Goal: Task Accomplishment & Management: Use online tool/utility

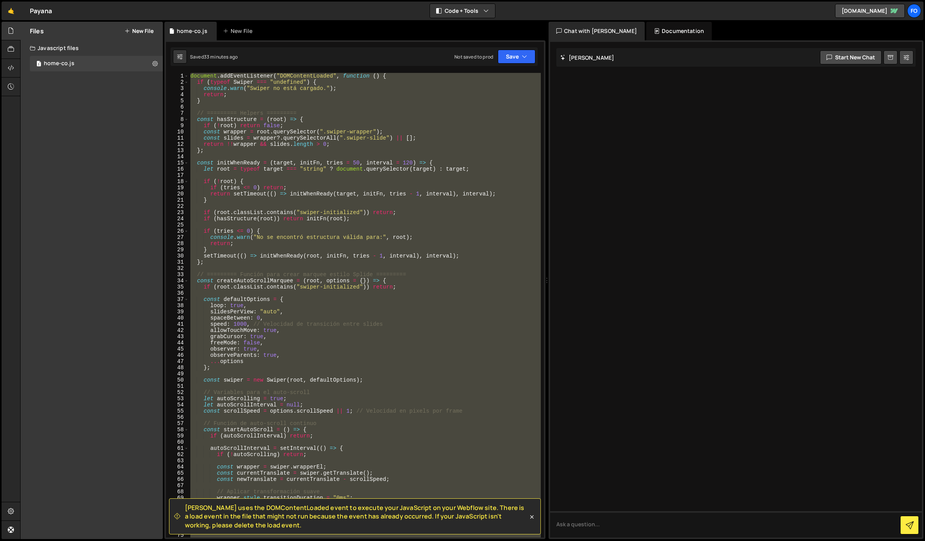
click at [374, 363] on div "document . addEventListener ( "DOMContentLoaded" , function ( ) { if ( typeof S…" at bounding box center [365, 305] width 352 height 464
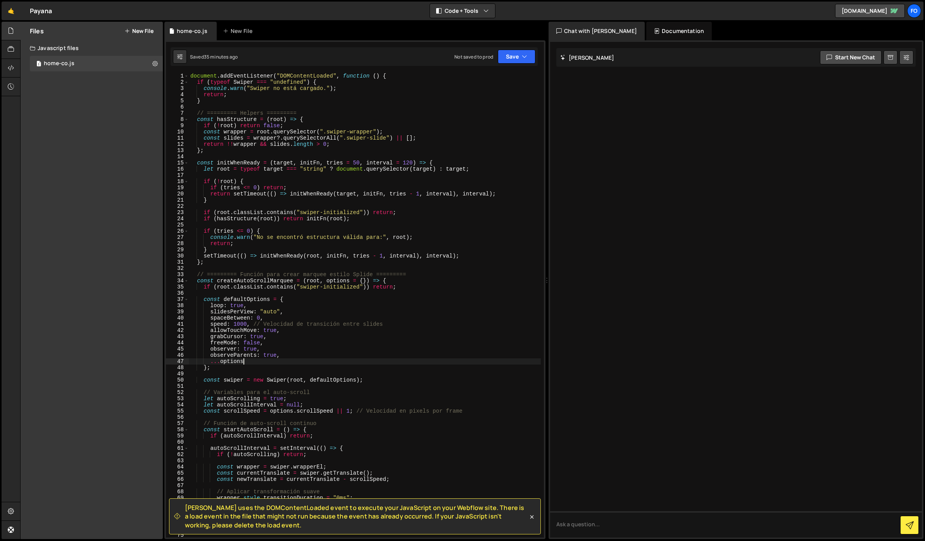
click at [333, 210] on div "document . addEventListener ( "DOMContentLoaded" , function ( ) { if ( typeof S…" at bounding box center [365, 311] width 352 height 477
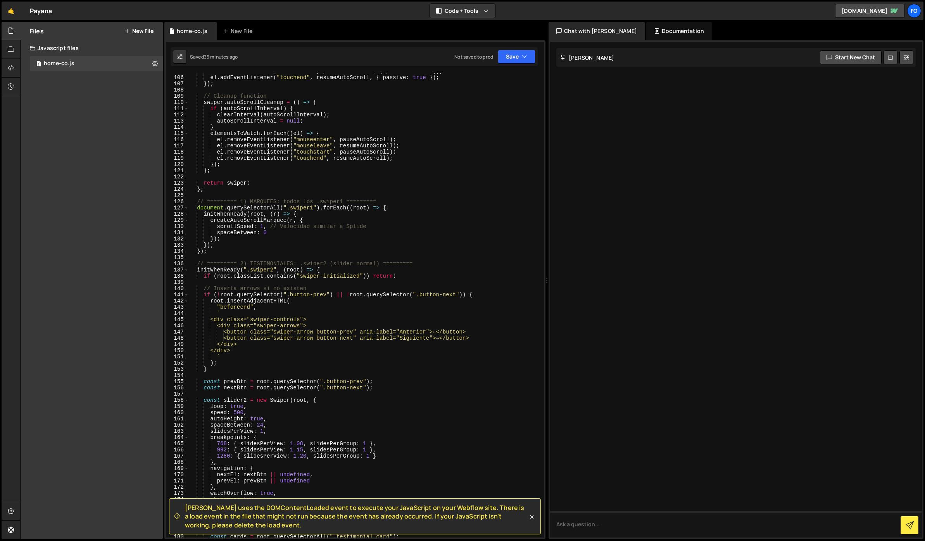
scroll to position [649, 0]
click at [360, 184] on div "el . addEventListener ( "touchstart" , pauseAutoScroll , { passive : true }) ; …" at bounding box center [365, 306] width 352 height 477
type textarea "return swiper;"
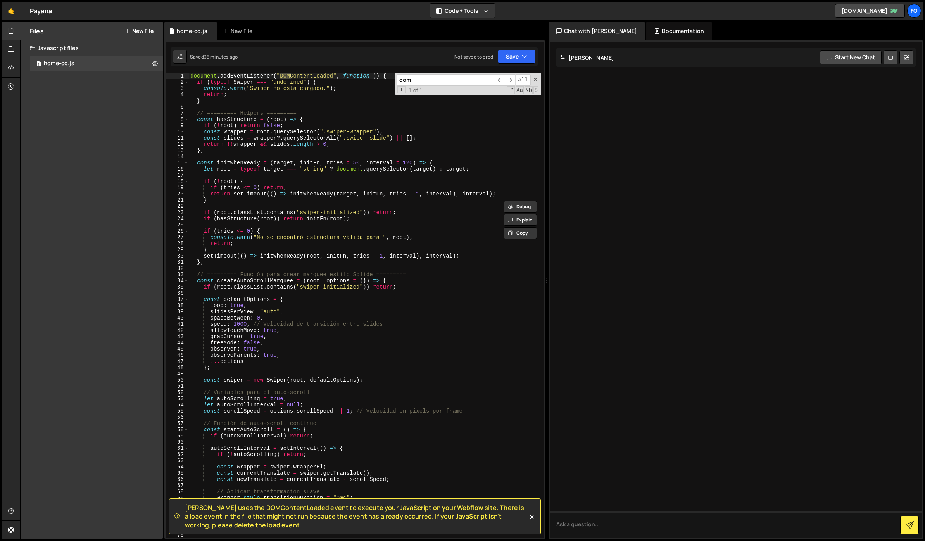
scroll to position [0, 0]
type input "dom"
click at [354, 111] on div "document . addEventListener ( "DOMContentLoaded" , function ( ) { if ( typeof S…" at bounding box center [365, 311] width 352 height 477
click at [334, 89] on div "document . addEventListener ( "DOMContentLoaded" , function ( ) { if ( typeof S…" at bounding box center [365, 311] width 352 height 477
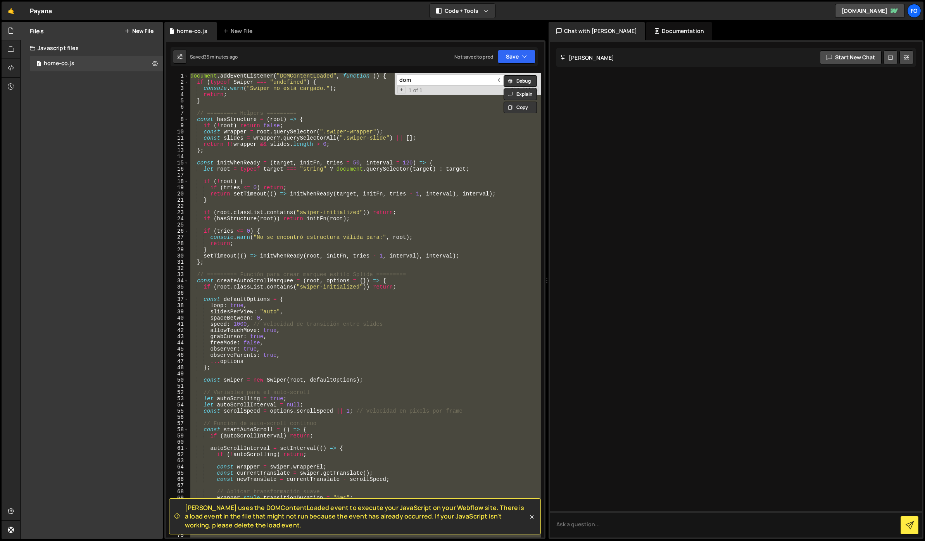
paste textarea
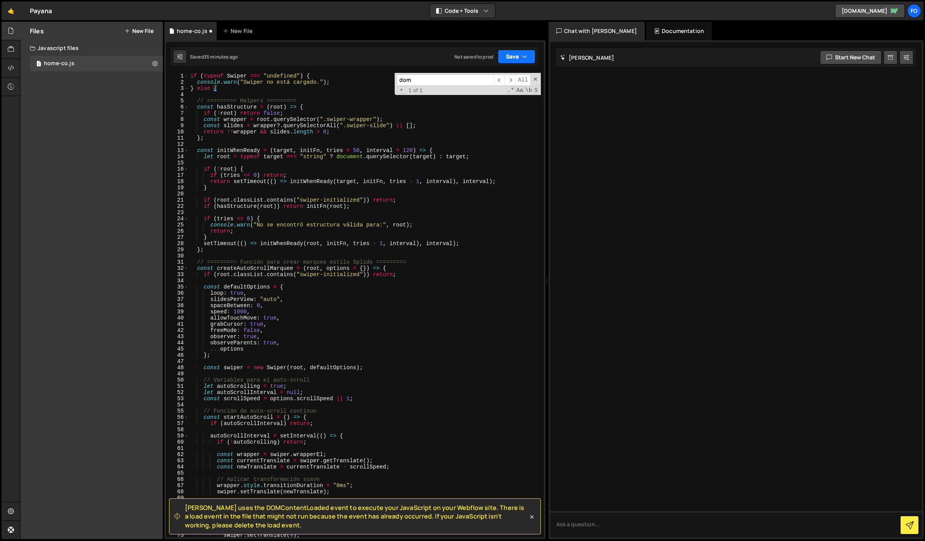
click at [511, 54] on button "Save" at bounding box center [517, 57] width 38 height 14
click at [494, 78] on div "Save to Staging S" at bounding box center [490, 76] width 81 height 8
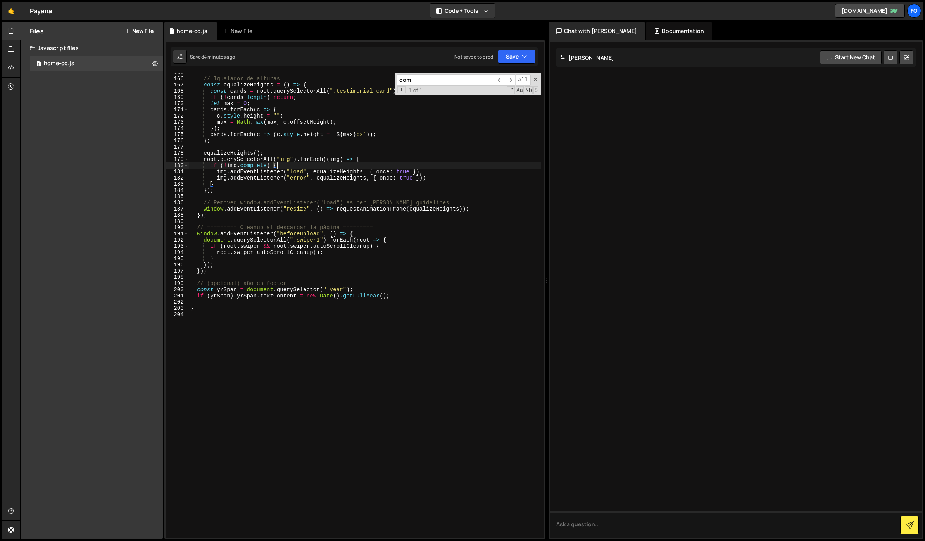
click at [372, 163] on div "// Igualador de alturas const equalizeHeights = ( ) => { const cards = root . q…" at bounding box center [365, 307] width 352 height 477
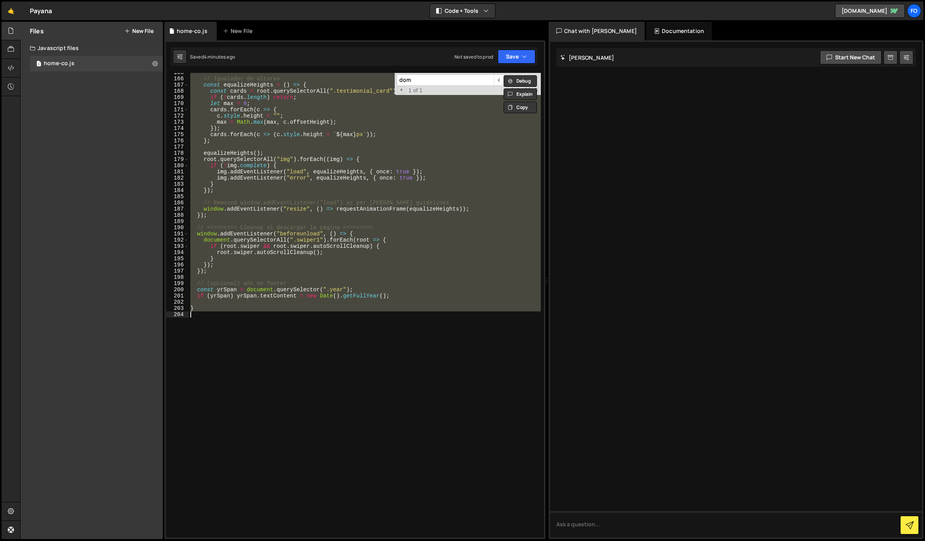
paste textarea
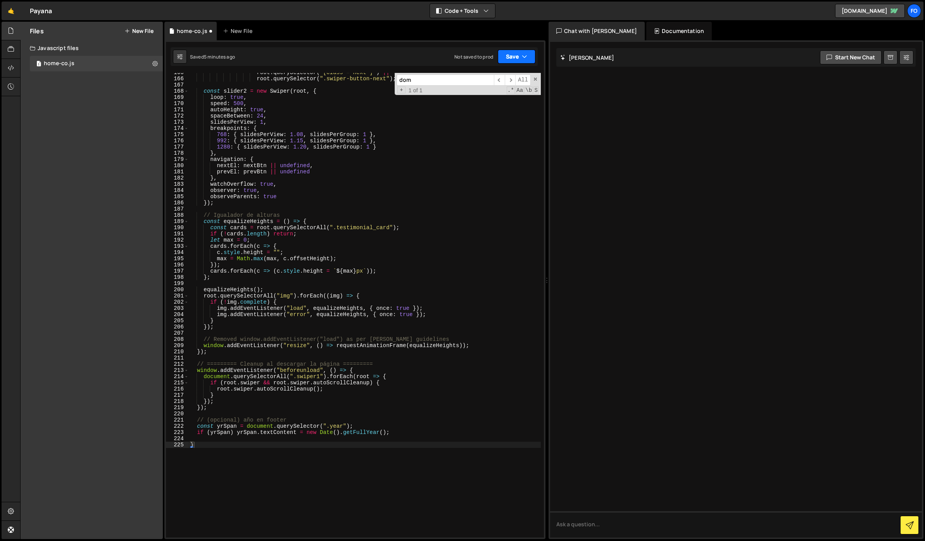
click at [519, 52] on button "Save" at bounding box center [517, 57] width 38 height 14
click at [500, 78] on div "Save to Staging S" at bounding box center [490, 76] width 81 height 8
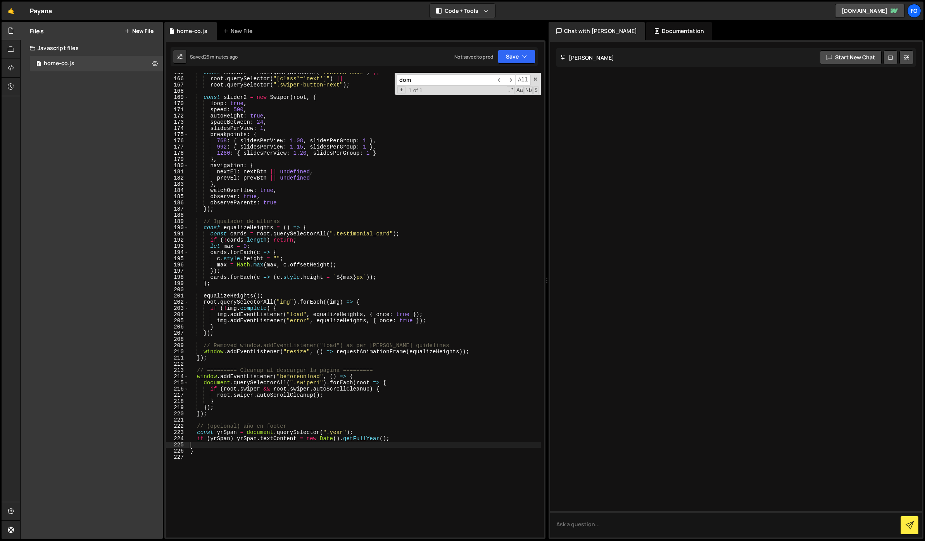
click at [417, 329] on div "const nextBtn = root . querySelector ( ".button-next" ) || root . querySelector…" at bounding box center [365, 307] width 352 height 477
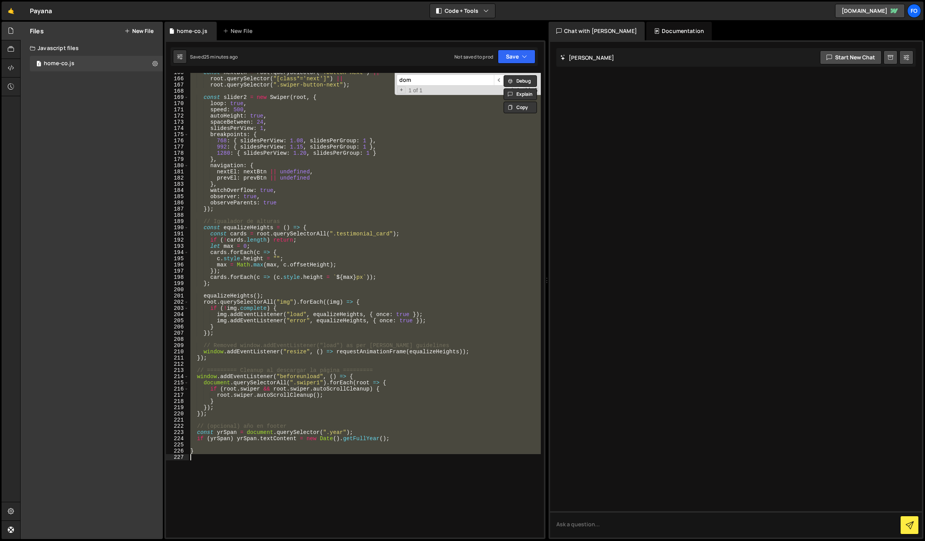
paste textarea
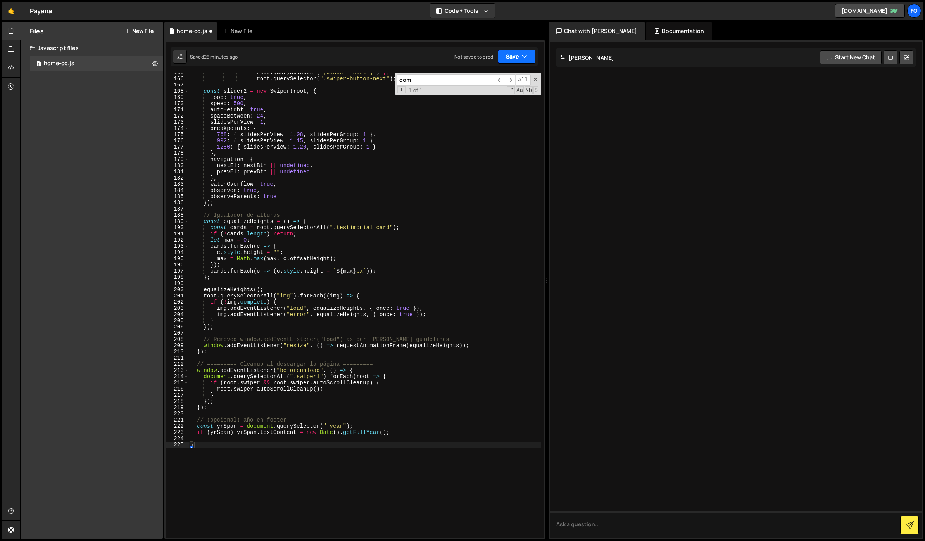
click at [511, 52] on button "Save" at bounding box center [517, 57] width 38 height 14
click at [479, 83] on div "25 minutes ago" at bounding box center [479, 84] width 33 height 7
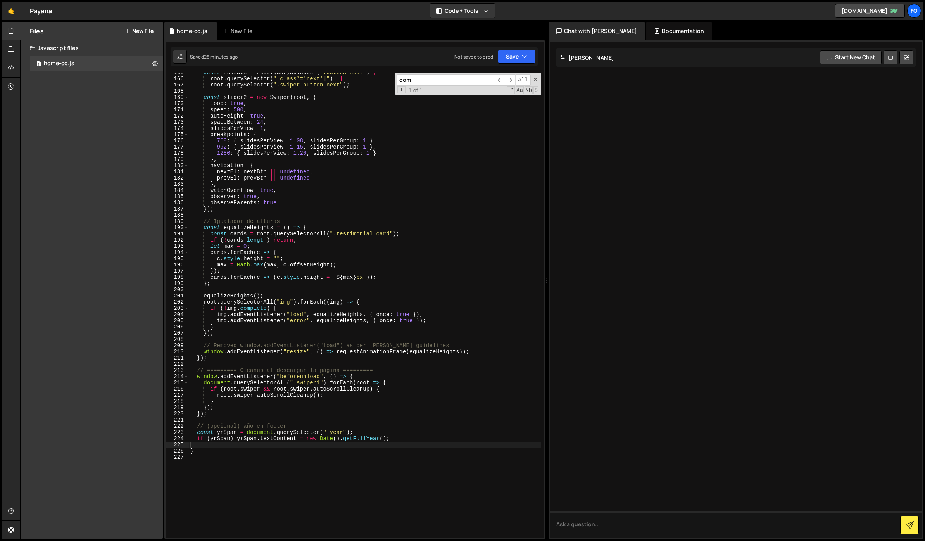
click at [363, 146] on div "const nextBtn = root . querySelector ( ".button-next" ) || root . querySelector…" at bounding box center [365, 307] width 352 height 477
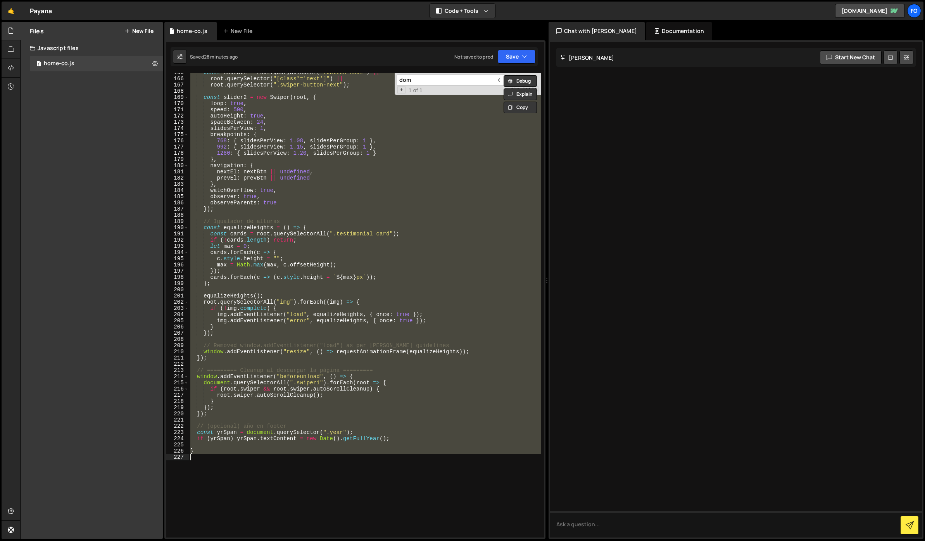
paste textarea
type textarea "}"
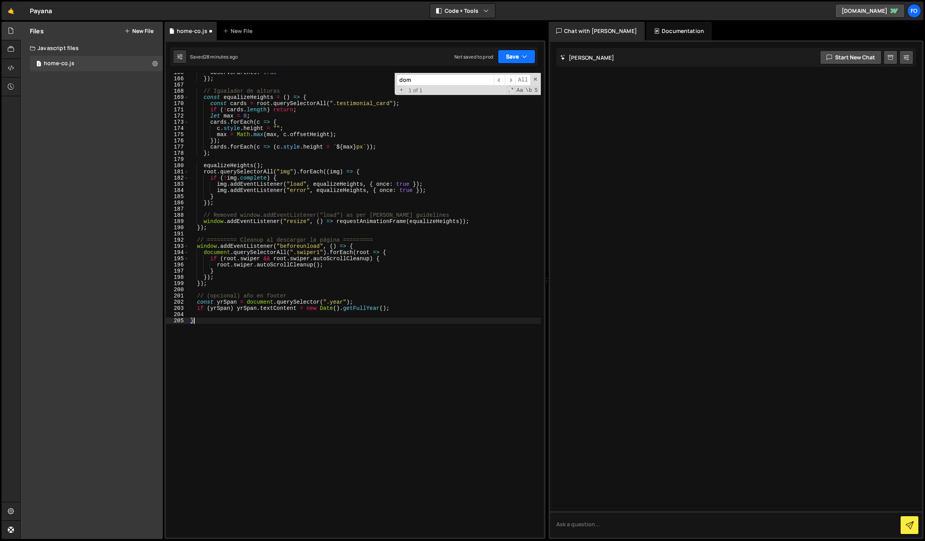
click at [506, 61] on button "Save" at bounding box center [517, 57] width 38 height 14
click at [500, 76] on div "Save to Staging S" at bounding box center [490, 76] width 81 height 8
click at [267, 161] on div "observeParents : true }) ; // Igualador de alturas const equalizeHeights = ( ) …" at bounding box center [365, 307] width 352 height 477
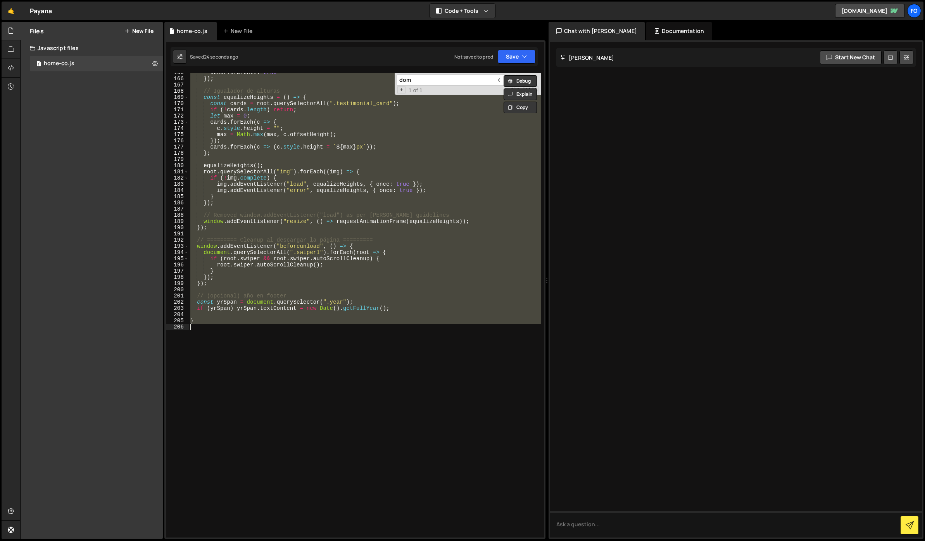
paste textarea
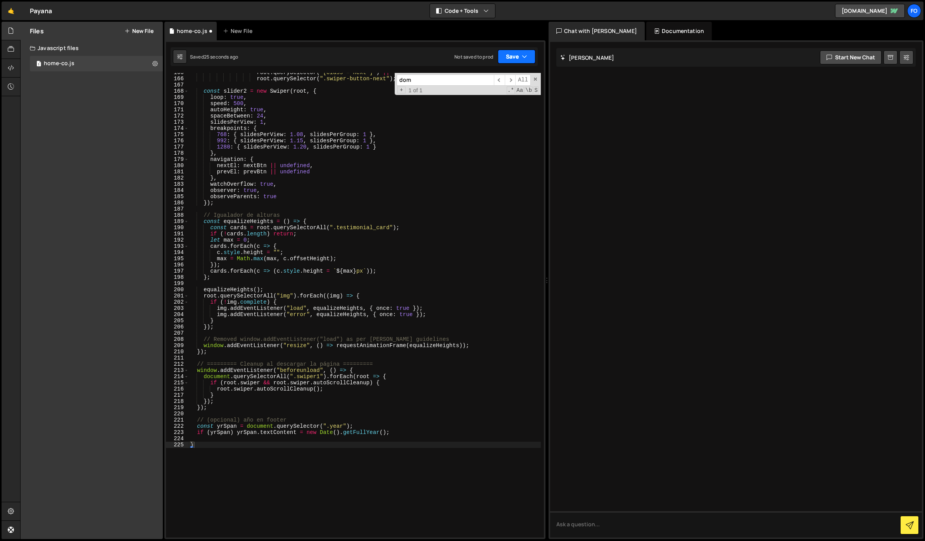
click at [505, 54] on button "Save" at bounding box center [517, 57] width 38 height 14
click at [501, 73] on div "Save to Staging S" at bounding box center [490, 76] width 81 height 8
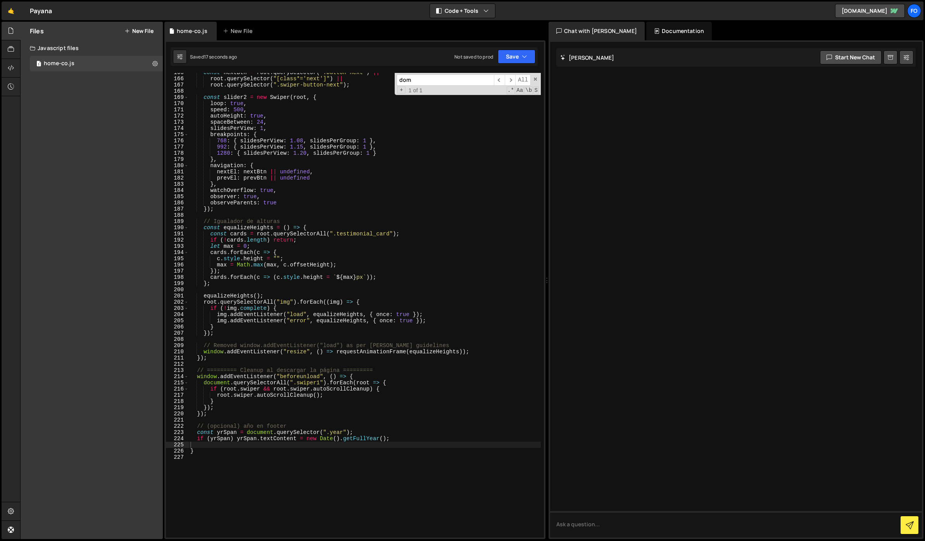
click at [310, 189] on div "const nextBtn = root . querySelector ( ".button-next" ) || root . querySelector…" at bounding box center [365, 307] width 352 height 477
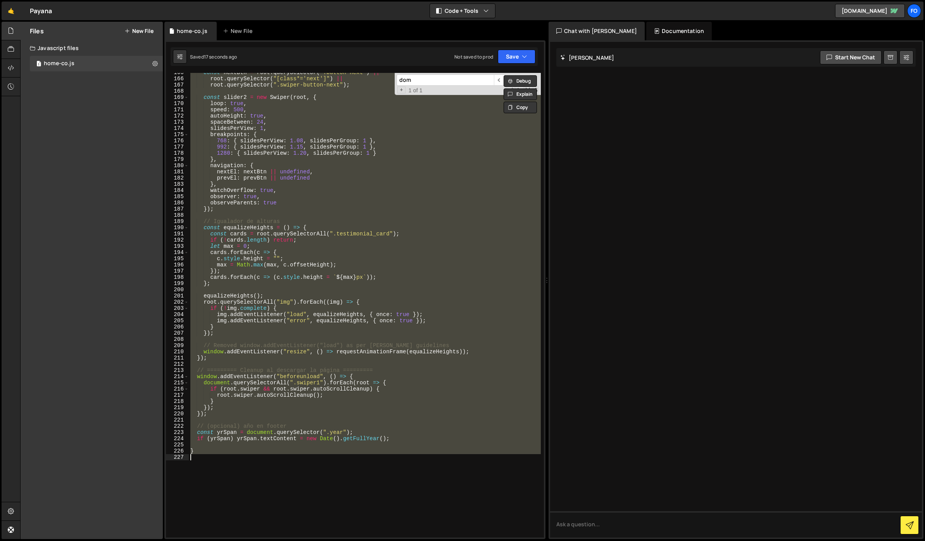
paste textarea
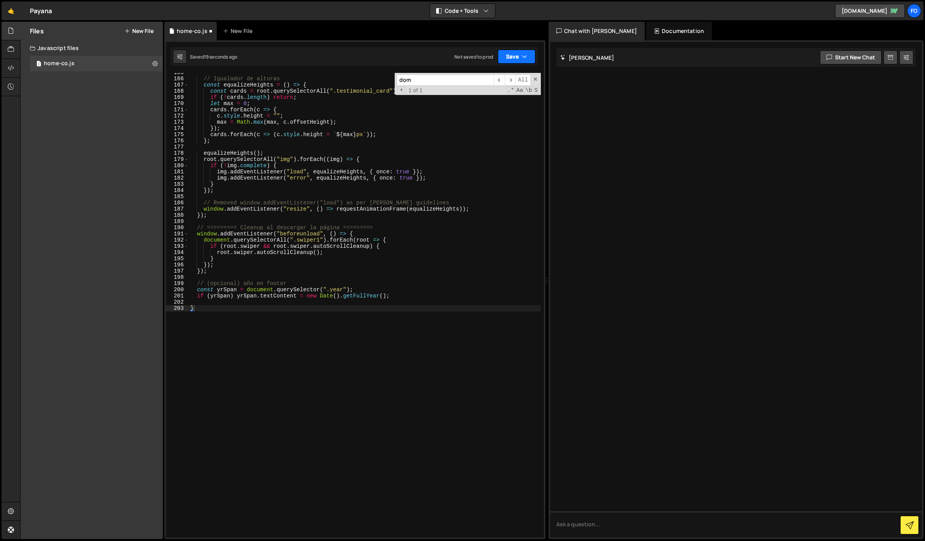
click at [514, 59] on button "Save" at bounding box center [517, 57] width 38 height 14
click at [502, 84] on div "Saved 19 seconds ago" at bounding box center [490, 83] width 81 height 9
click at [517, 54] on button "Save" at bounding box center [517, 57] width 38 height 14
click at [497, 85] on div "49 seconds ago" at bounding box center [480, 84] width 34 height 7
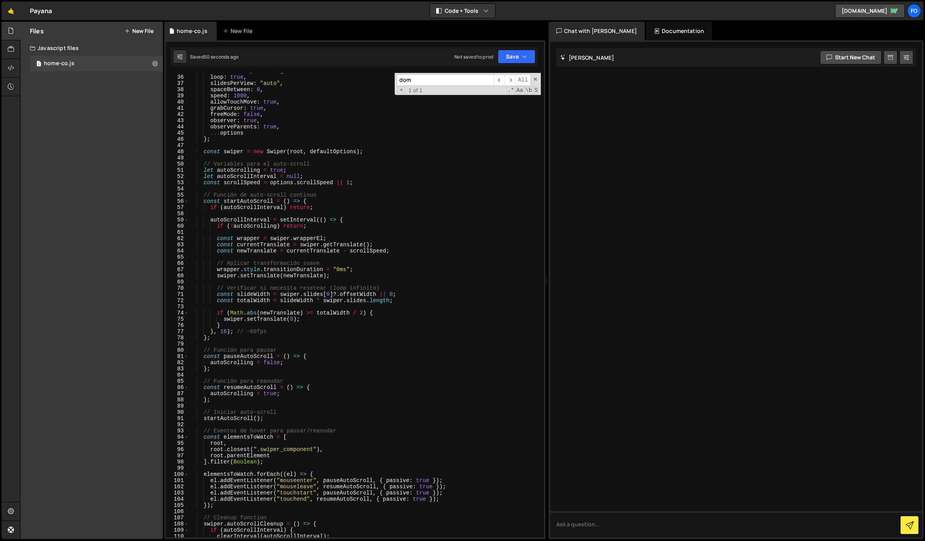
scroll to position [0, 0]
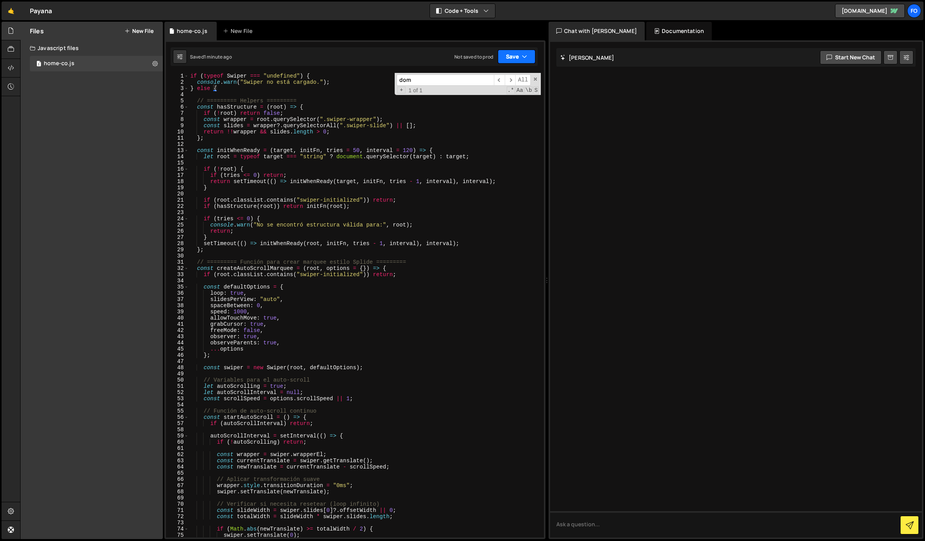
click at [512, 56] on button "Save" at bounding box center [517, 57] width 38 height 14
click at [494, 87] on div "Saved 1 minute ago" at bounding box center [490, 83] width 81 height 9
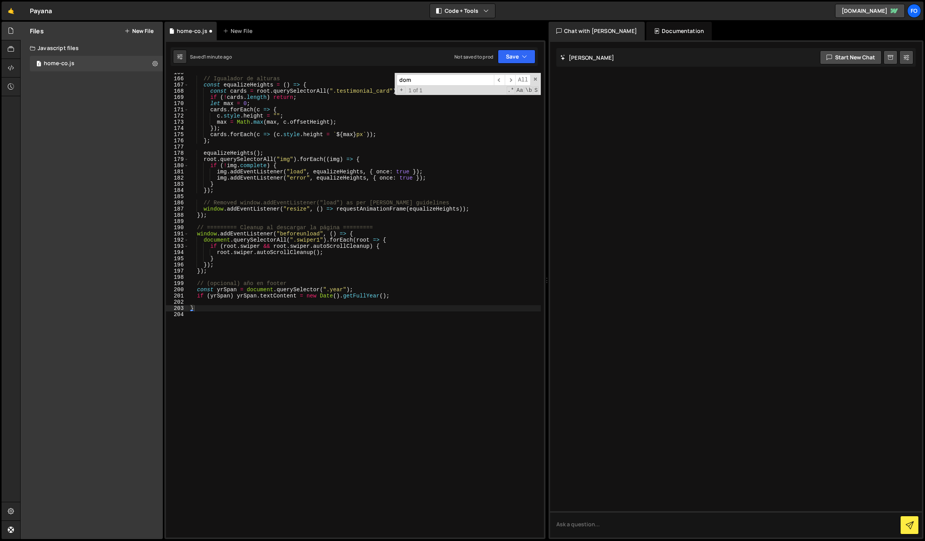
scroll to position [1020, 0]
click at [311, 189] on div "// Igualador de alturas const equalizeHeights = ( ) => { const cards = root . q…" at bounding box center [365, 307] width 352 height 477
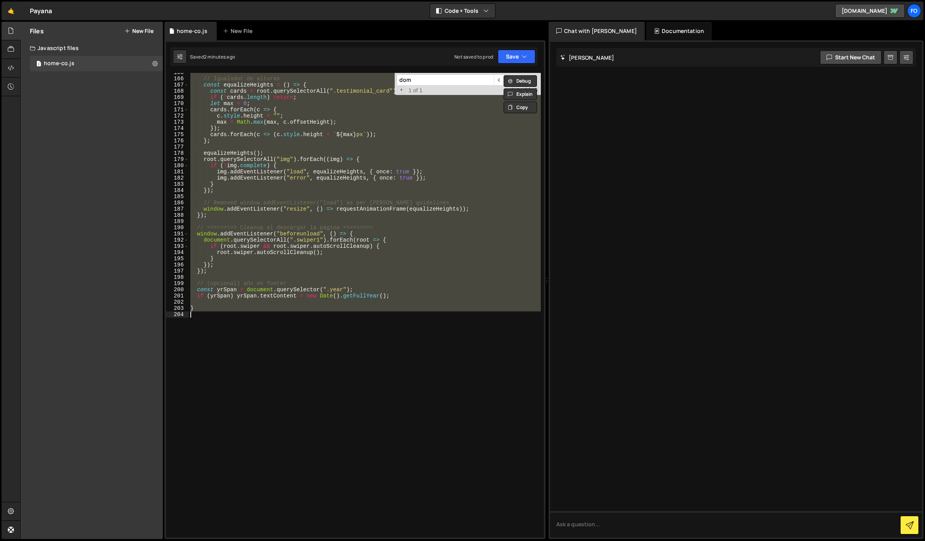
paste textarea "</script>"
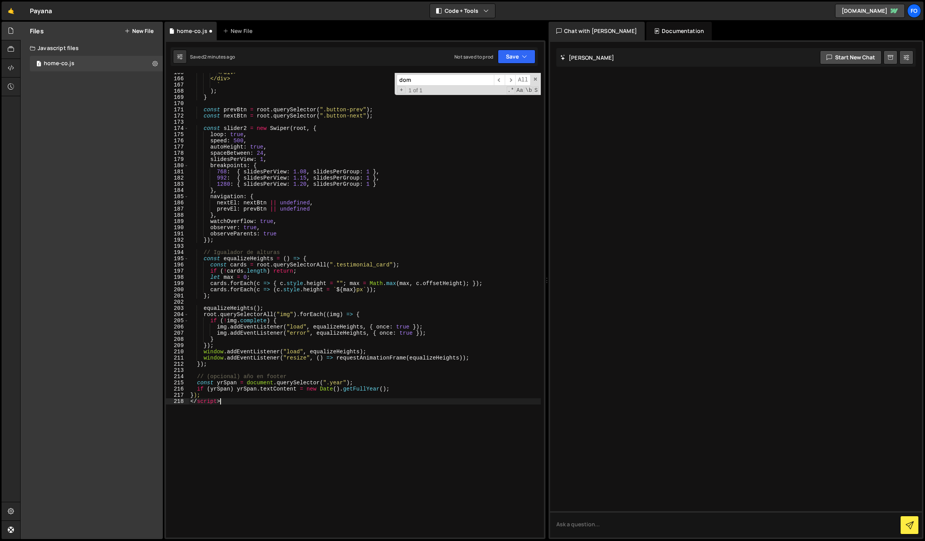
click at [315, 153] on div "</div> </div> ` ) ; } const prevBtn = root . querySelector ( ".button-prev" ) ;…" at bounding box center [365, 307] width 352 height 477
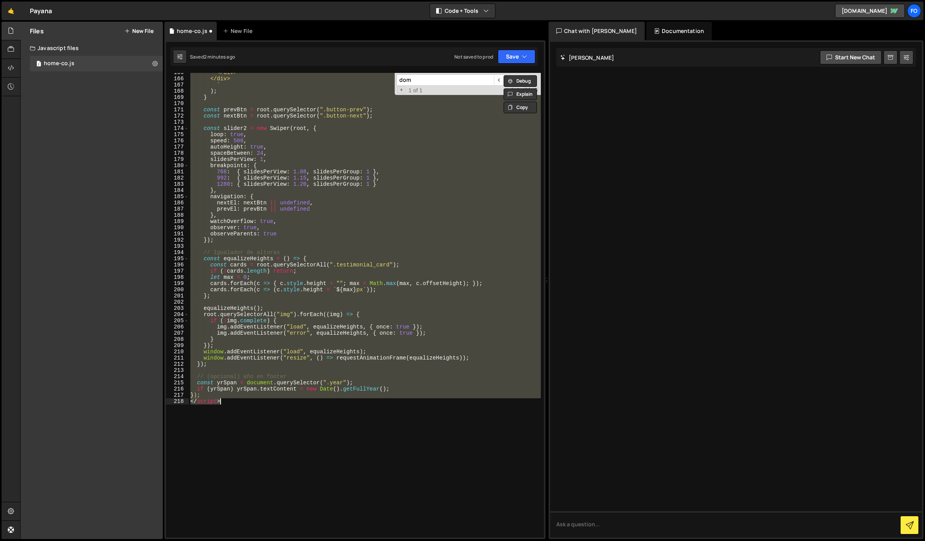
paste textarea
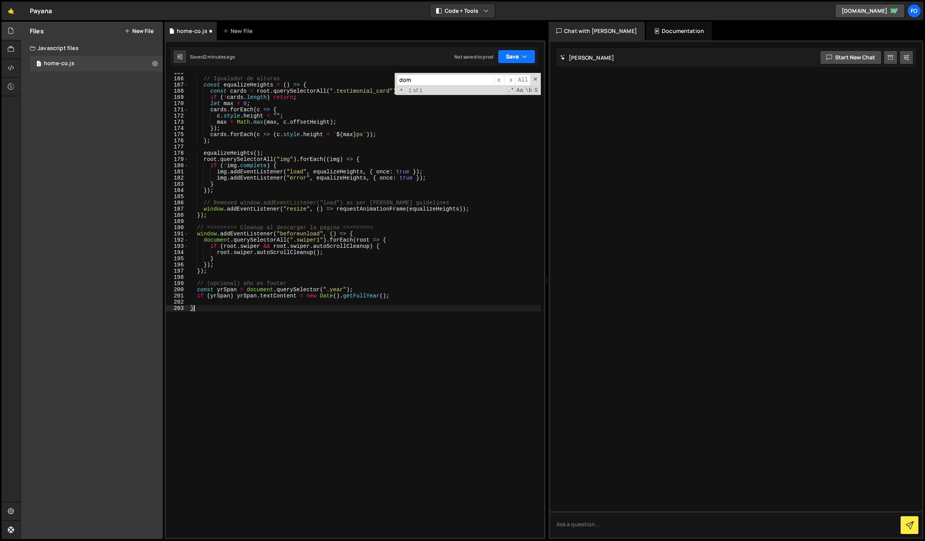
click at [508, 60] on button "Save" at bounding box center [517, 57] width 38 height 14
click at [494, 80] on div "Saved 2 minutes ago" at bounding box center [490, 83] width 81 height 9
click at [315, 122] on div "// Igualador de alturas const equalizeHeights = ( ) => { const cards = root . q…" at bounding box center [365, 307] width 352 height 477
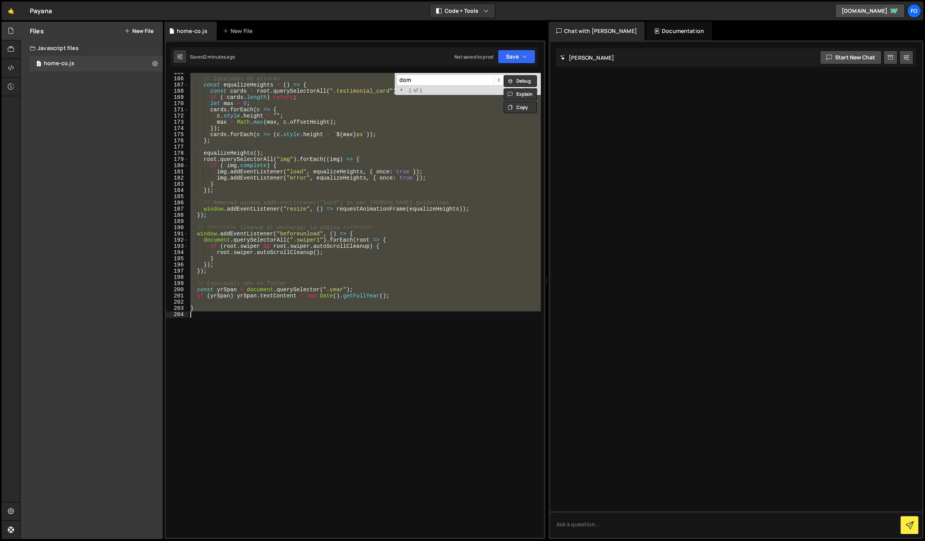
paste textarea
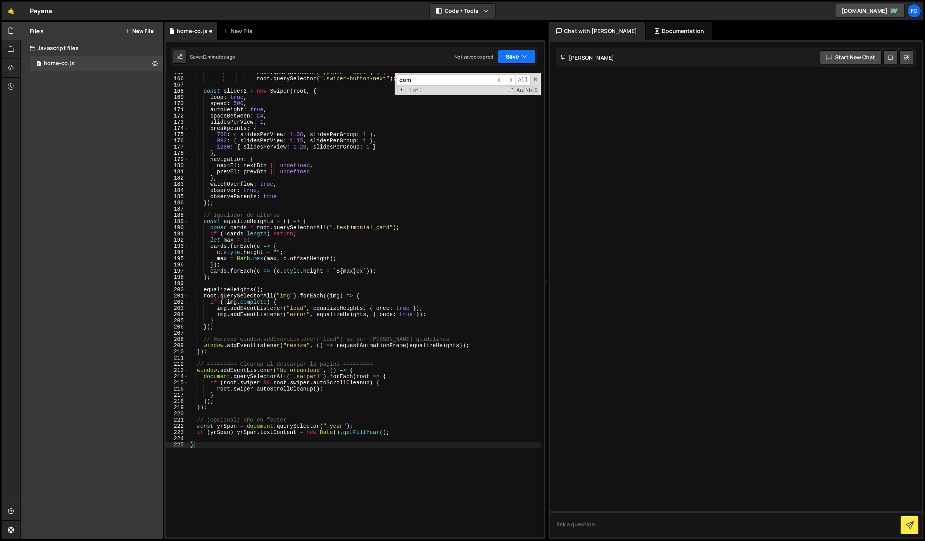
click at [503, 58] on button "Save" at bounding box center [517, 57] width 38 height 14
click at [497, 72] on div "Save to Staging S" at bounding box center [490, 76] width 81 height 8
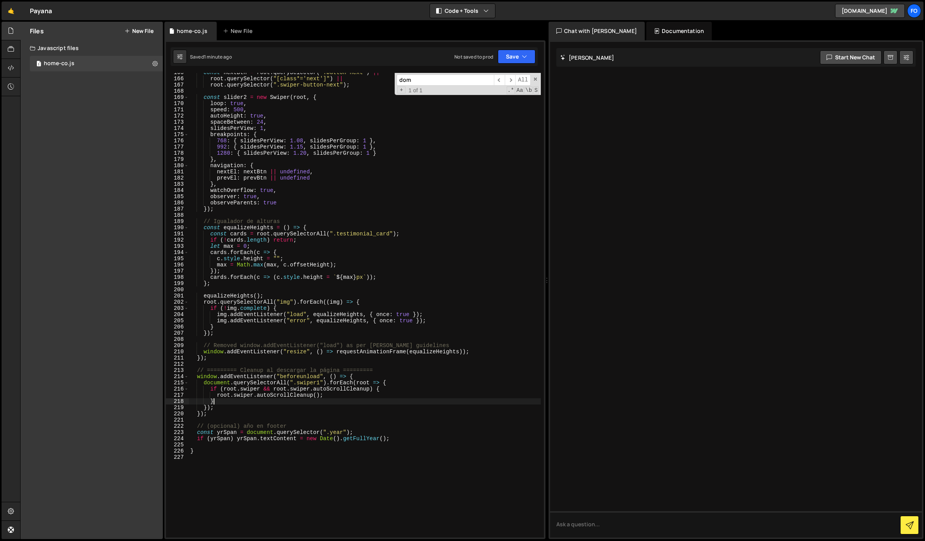
click at [304, 398] on div "const nextBtn = root . querySelector ( ".button-next" ) || root . querySelector…" at bounding box center [365, 307] width 352 height 477
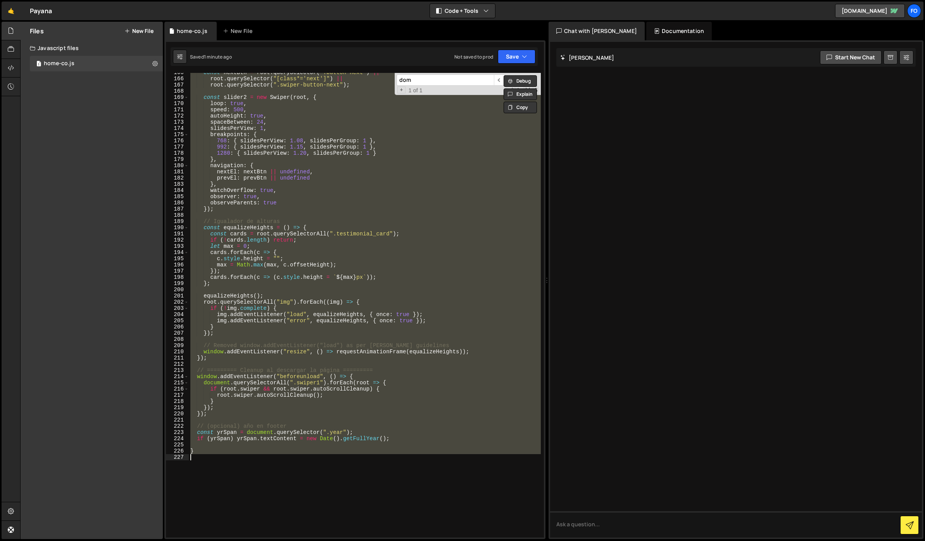
paste textarea
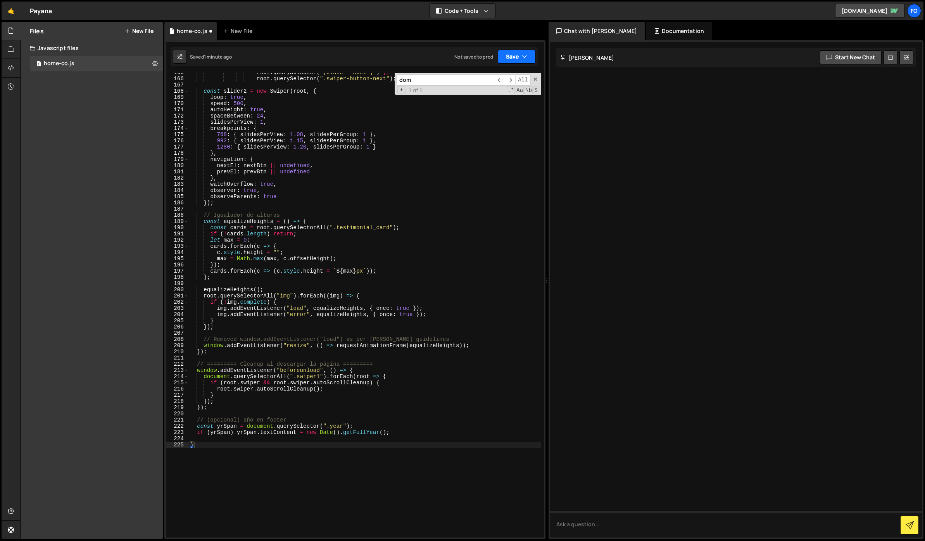
click at [509, 62] on button "Save" at bounding box center [517, 57] width 38 height 14
click at [491, 82] on div "1 minute ago" at bounding box center [476, 84] width 27 height 7
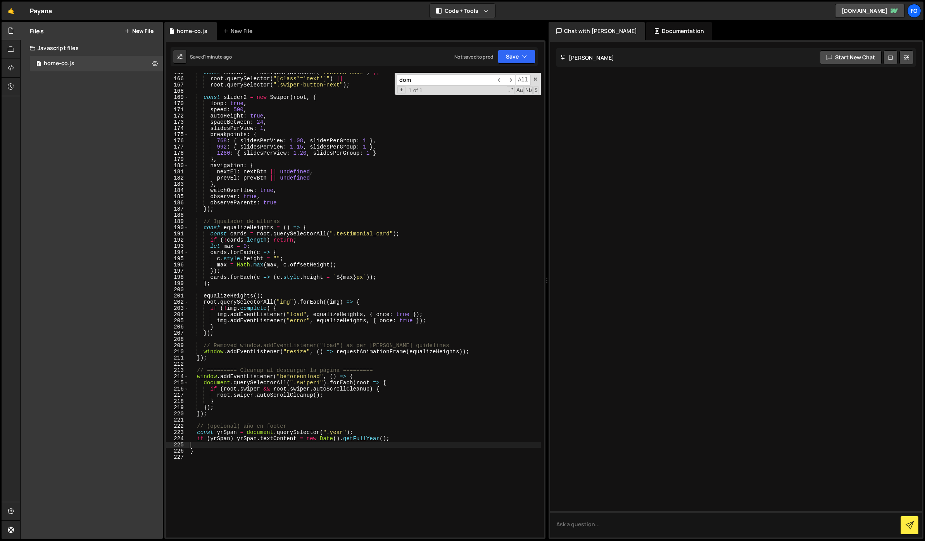
click at [345, 174] on div "const nextBtn = root . querySelector ( ".button-next" ) || root . querySelector…" at bounding box center [365, 307] width 352 height 477
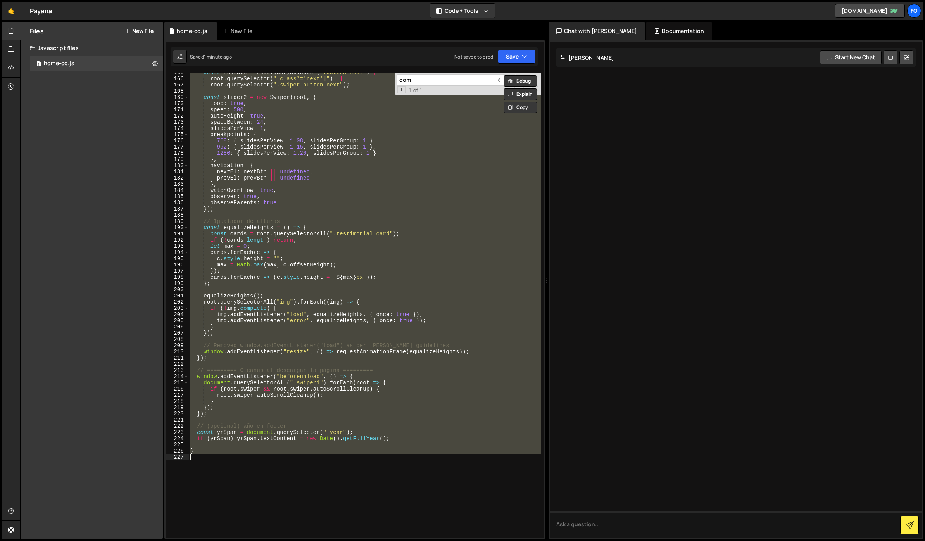
paste textarea
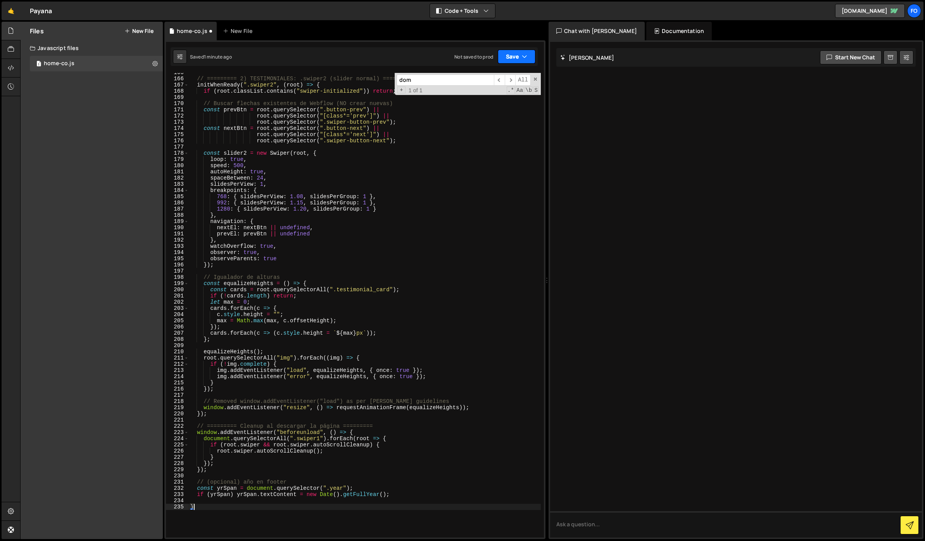
click at [527, 56] on icon "button" at bounding box center [524, 57] width 5 height 8
click at [479, 81] on div "1 minute ago" at bounding box center [476, 84] width 27 height 7
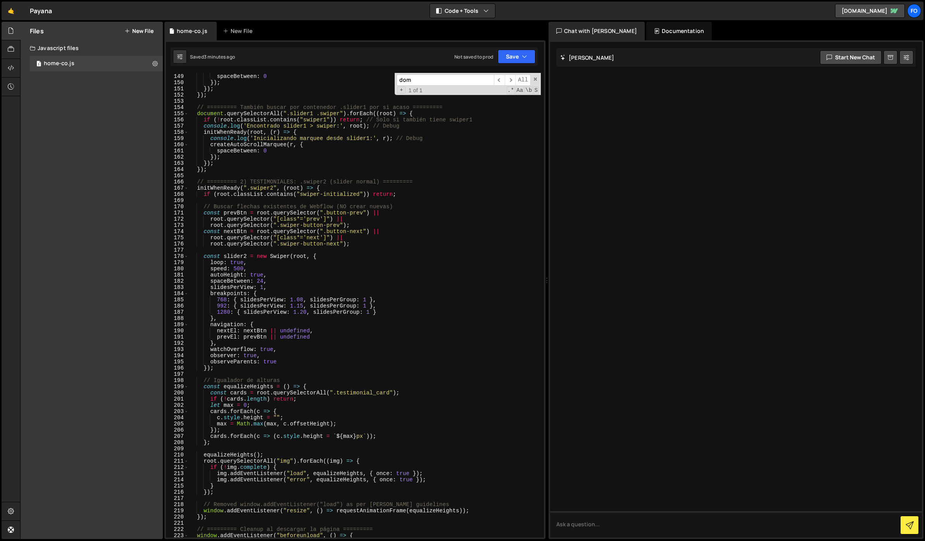
scroll to position [917, 0]
click at [505, 64] on div "Saved 3 minutes ago Not saved to prod Upgrade to Edit Save Save to Staging S Sa…" at bounding box center [354, 56] width 367 height 19
click at [505, 60] on button "Save" at bounding box center [517, 57] width 38 height 14
click at [478, 89] on button "Save to Staging S Saved 3 minutes ago" at bounding box center [490, 80] width 93 height 25
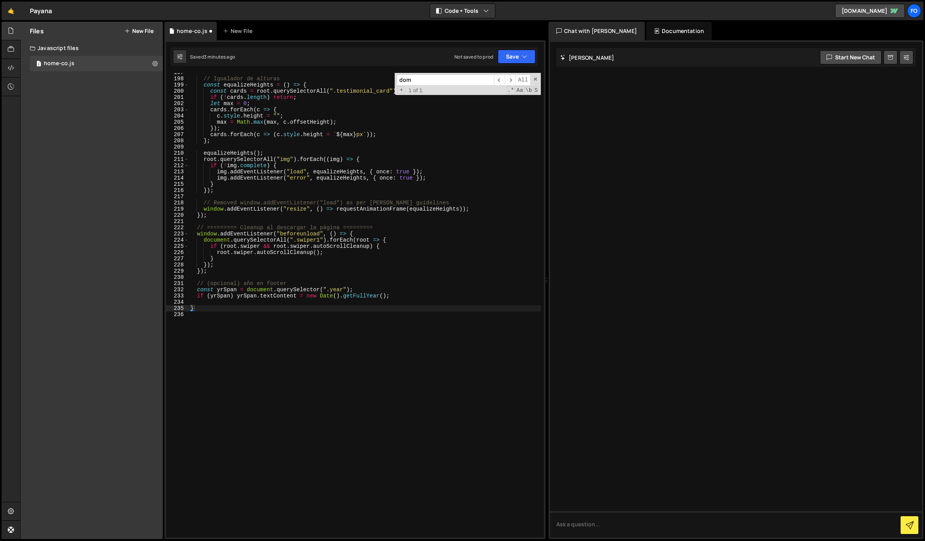
scroll to position [1219, 0]
click at [300, 159] on div "// Igualador de alturas const equalizeHeights = ( ) => { const cards = root . q…" at bounding box center [365, 307] width 352 height 477
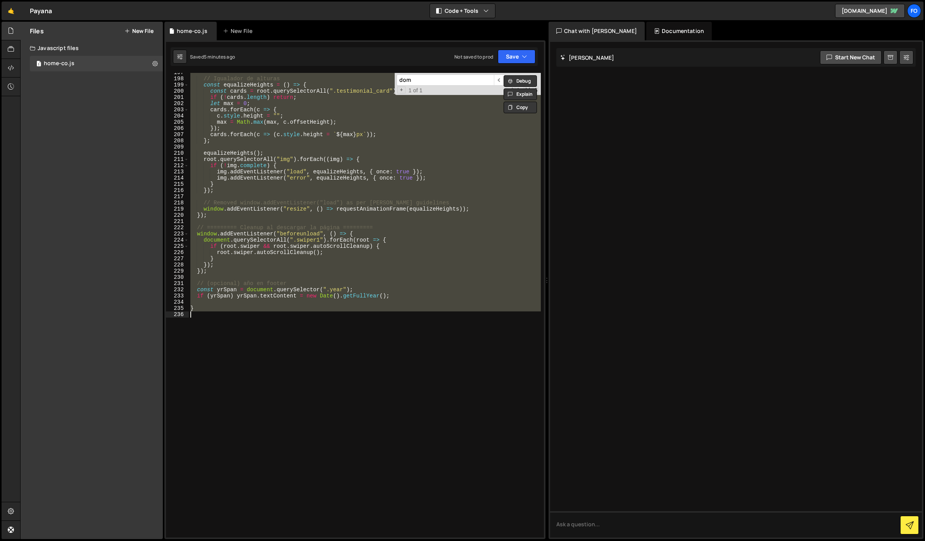
paste textarea
type textarea "}"
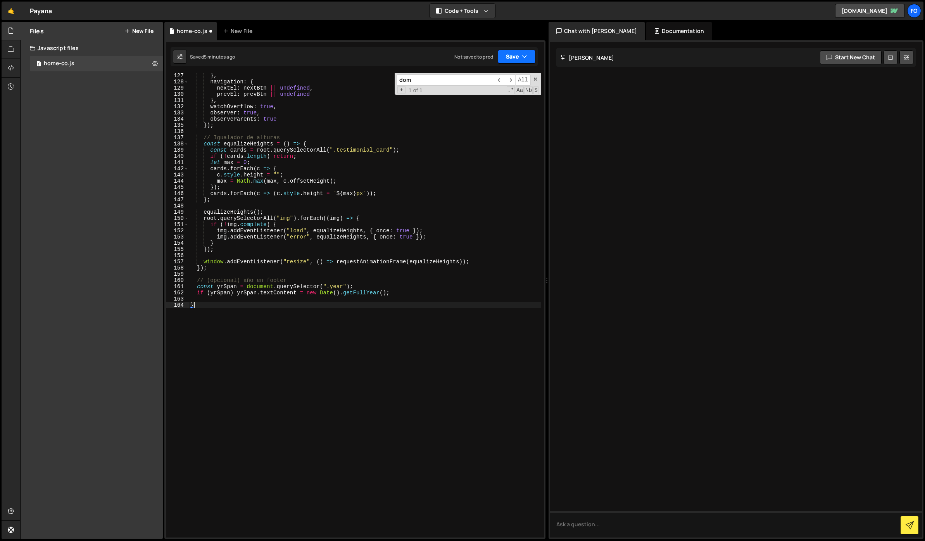
click at [511, 55] on button "Save" at bounding box center [517, 57] width 38 height 14
click at [491, 79] on div "Save to Staging S" at bounding box center [490, 76] width 81 height 8
click at [295, 332] on div "} , navigation : { nextEl : nextBtn || undefined , prevEl : prevBtn || undefine…" at bounding box center [365, 310] width 352 height 477
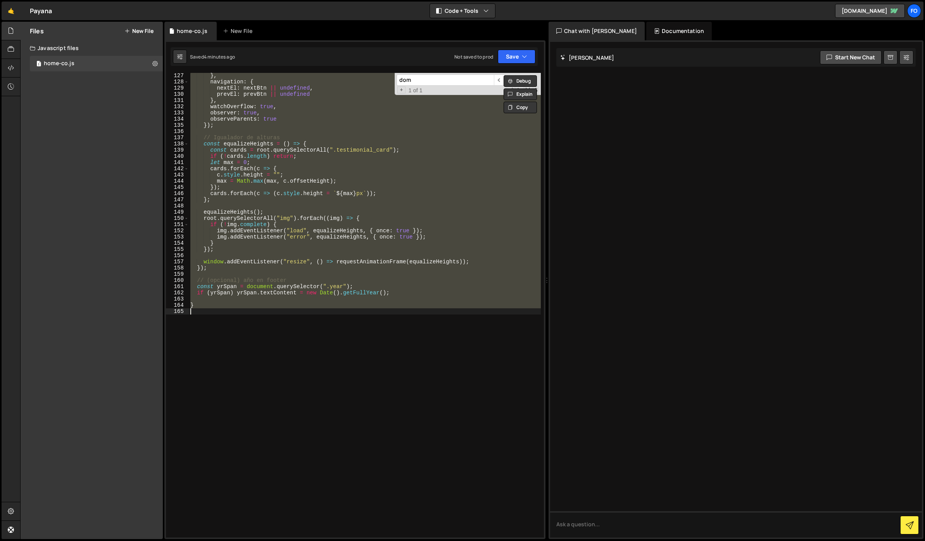
paste textarea
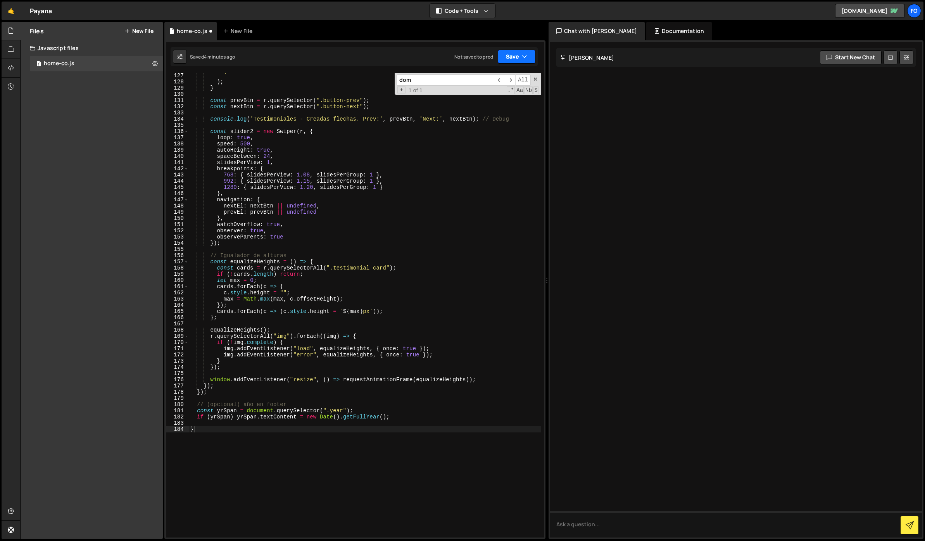
click at [519, 57] on button "Save" at bounding box center [517, 57] width 38 height 14
click at [476, 91] on button "Save to Staging S Saved 4 minutes ago" at bounding box center [490, 80] width 93 height 25
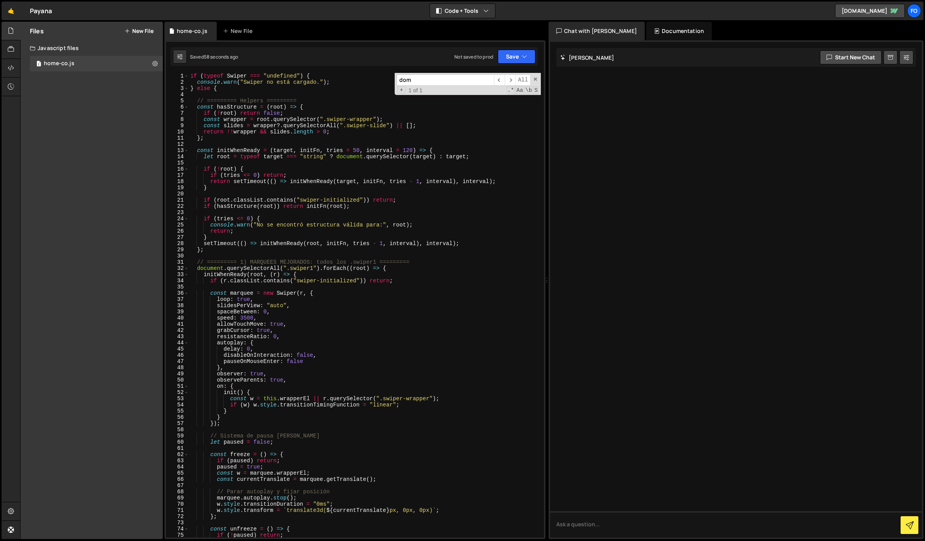
scroll to position [0, 0]
click at [515, 58] on button "Save" at bounding box center [517, 57] width 38 height 14
click at [492, 78] on div "Save to Staging S" at bounding box center [490, 76] width 81 height 8
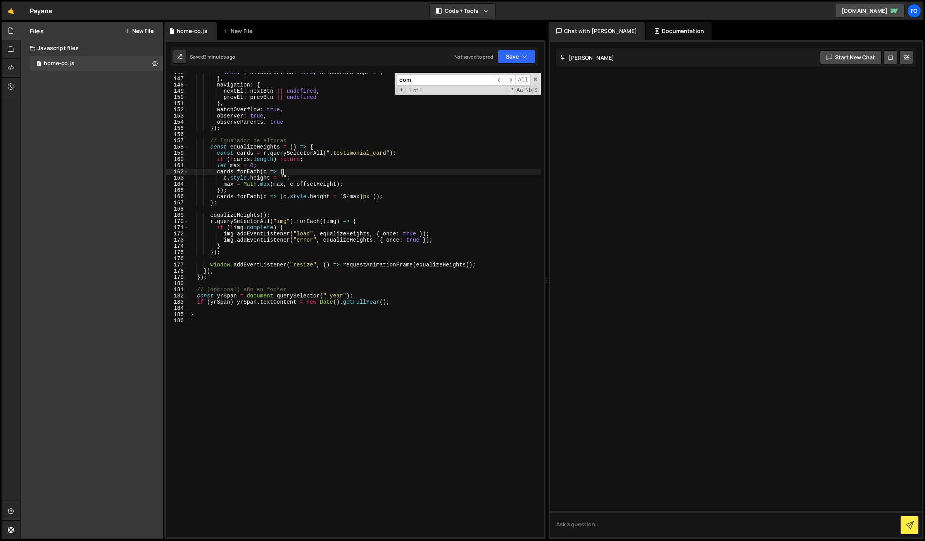
click at [311, 171] on div "1280 : { slidesPerView : 1.20 , slidesPerGroup : 1 } } , navigation : { nextEl …" at bounding box center [365, 307] width 352 height 477
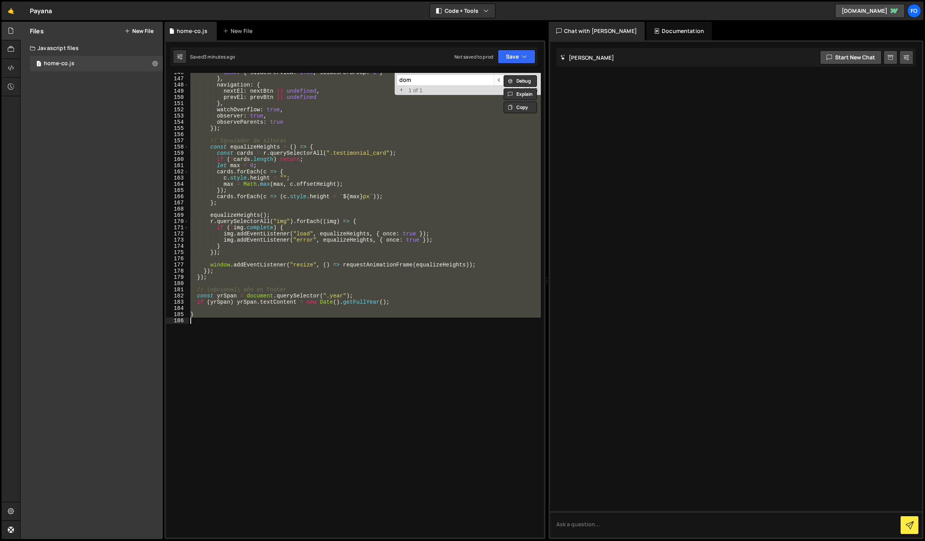
paste textarea
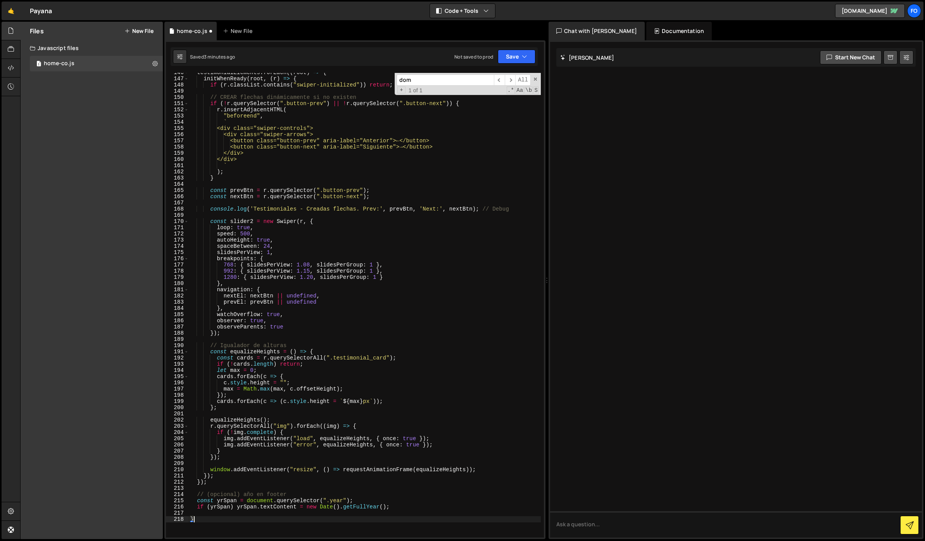
scroll to position [995, 0]
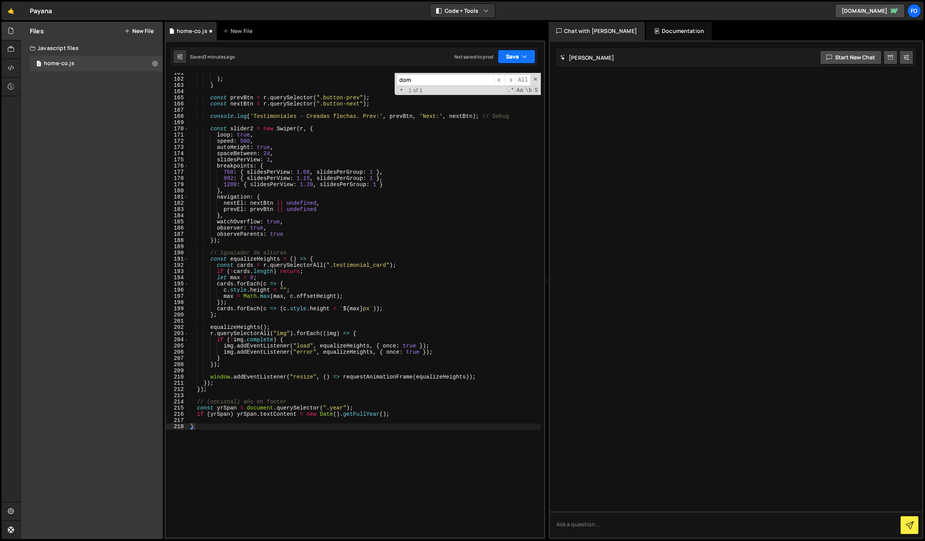
click at [513, 57] on button "Save" at bounding box center [517, 57] width 38 height 14
click at [484, 87] on div "Saved 3 minutes ago" at bounding box center [490, 83] width 81 height 9
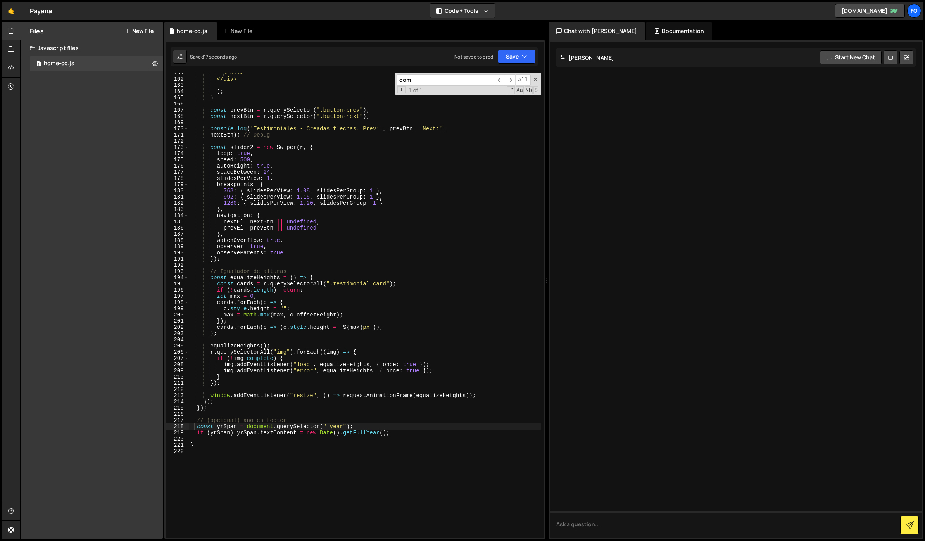
click at [408, 238] on div "</div> </div> ` ) ; } const prevBtn = r . querySelector ( ".button-prev" ) ; co…" at bounding box center [365, 308] width 352 height 477
type textarea "}"
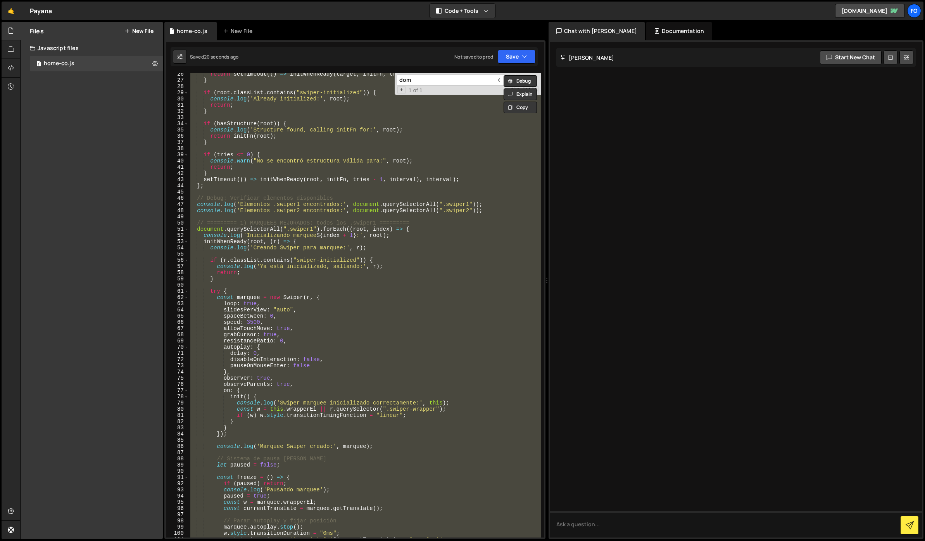
scroll to position [0, 0]
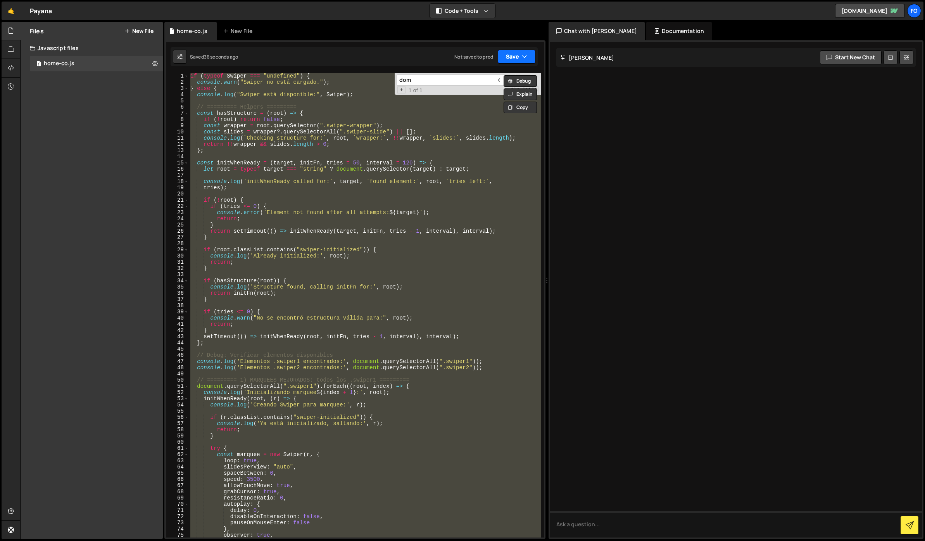
click at [513, 50] on button "Save" at bounding box center [517, 57] width 38 height 14
click at [501, 73] on div "Save to Staging S" at bounding box center [490, 76] width 81 height 8
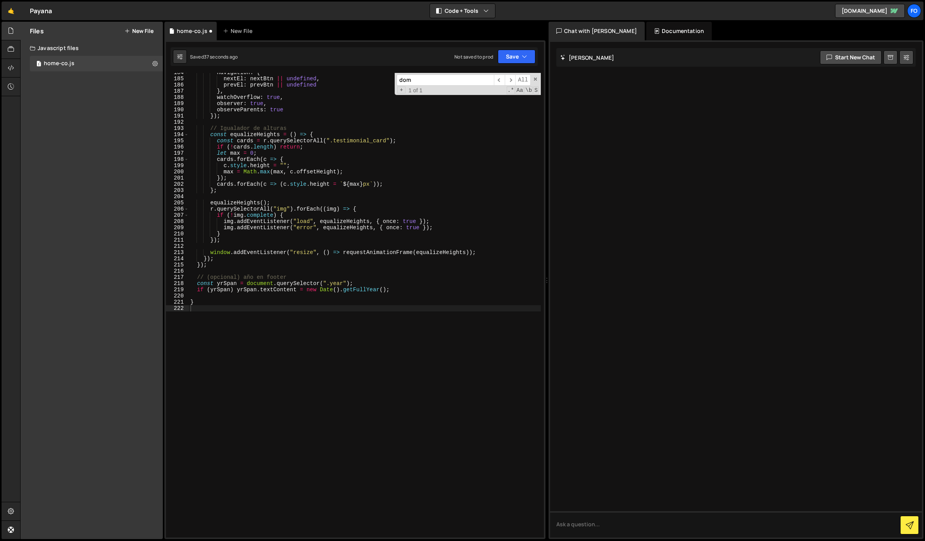
scroll to position [1138, 0]
click at [153, 62] on icon at bounding box center [154, 63] width 5 height 7
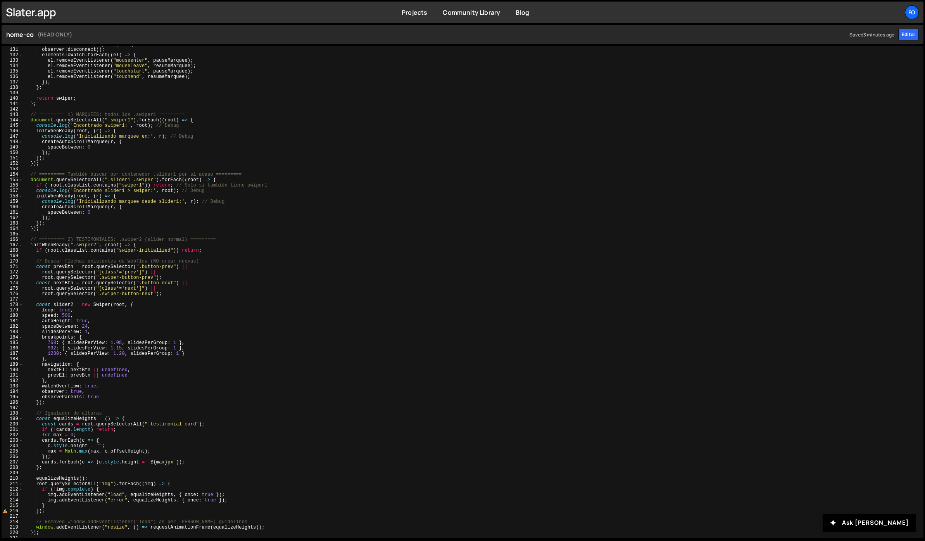
scroll to position [789, 0]
